Goal: Task Accomplishment & Management: Manage account settings

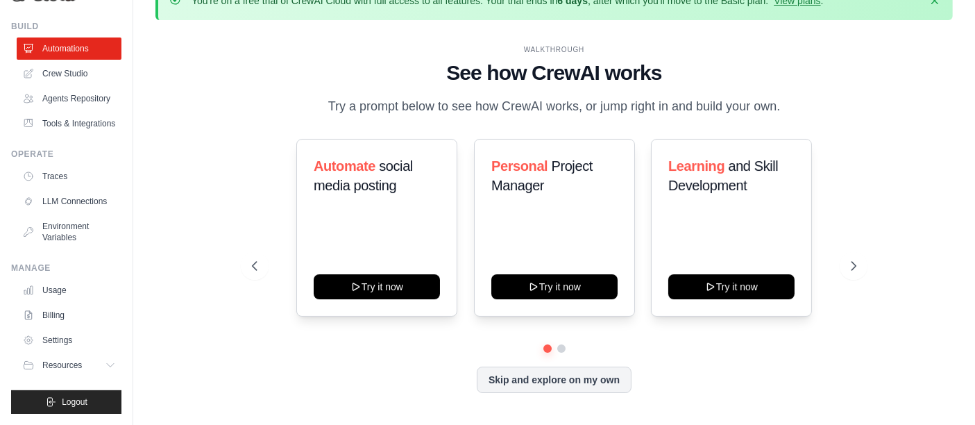
scroll to position [48, 0]
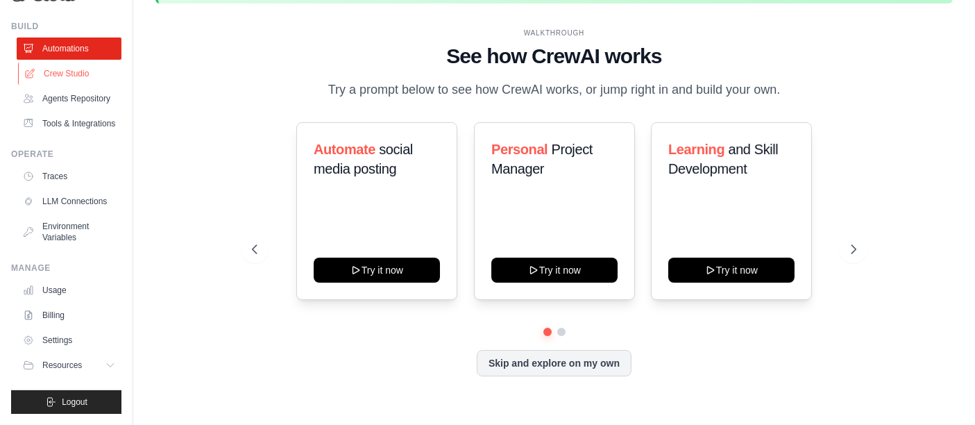
click at [62, 62] on link "Crew Studio" at bounding box center [70, 73] width 105 height 22
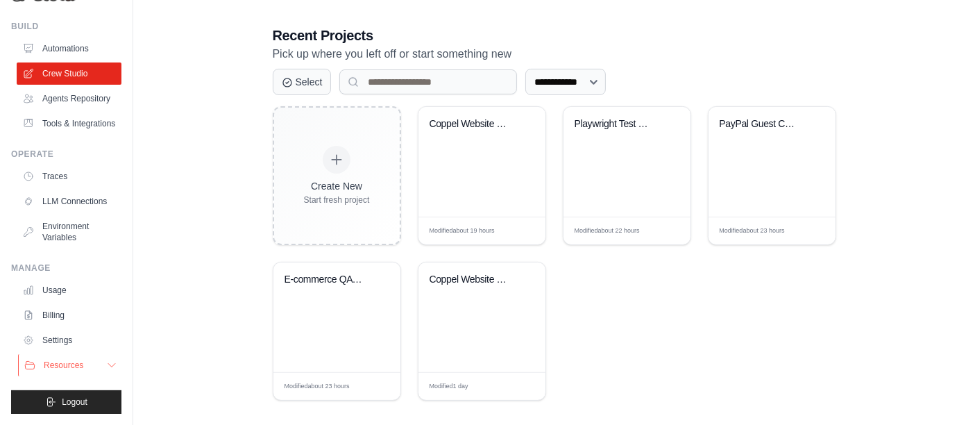
scroll to position [336, 0]
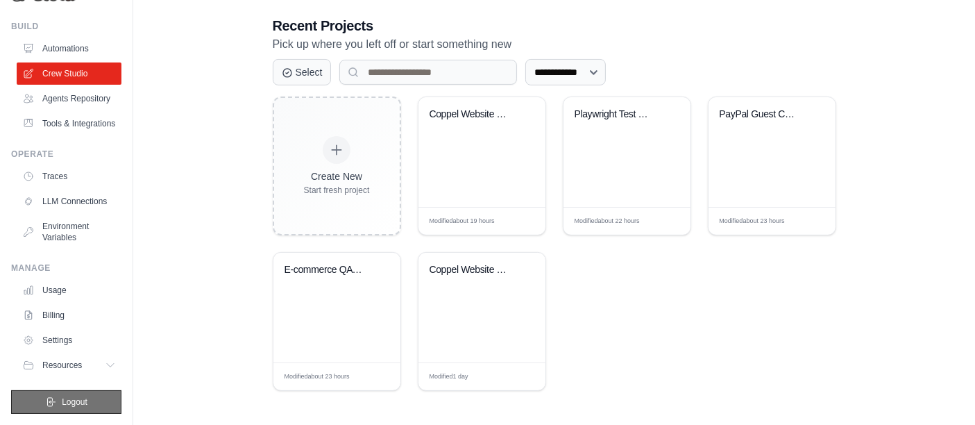
click at [67, 399] on span "Logout" at bounding box center [75, 401] width 26 height 11
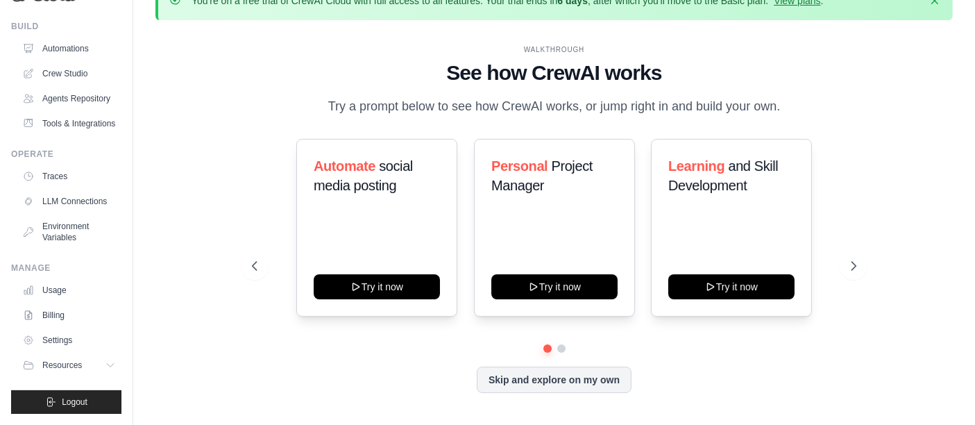
scroll to position [48, 0]
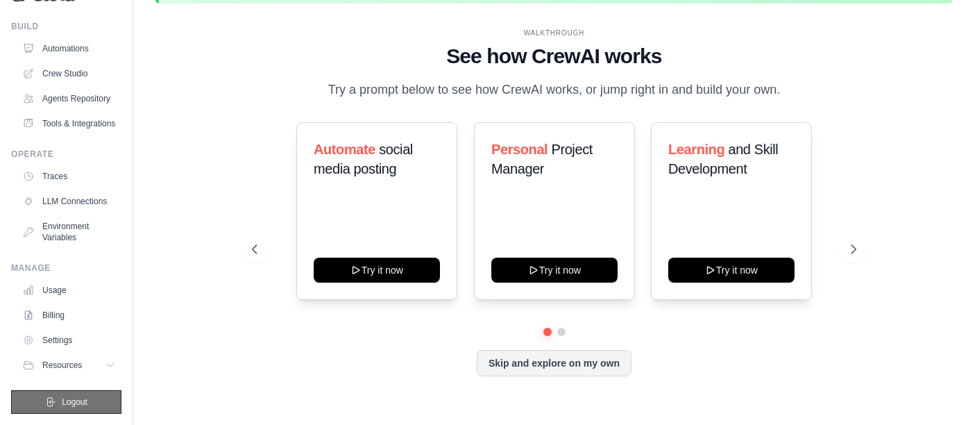
click at [75, 402] on span "Logout" at bounding box center [75, 401] width 26 height 11
